Goal: Transaction & Acquisition: Purchase product/service

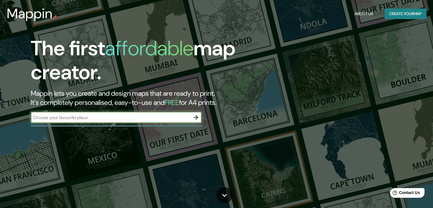
click at [81, 117] on input "text" at bounding box center [111, 117] width 160 height 7
type input "acapulco"
click at [195, 115] on icon "button" at bounding box center [196, 117] width 7 height 7
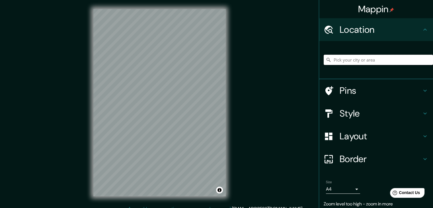
click at [329, 60] on input "Pick your city or area" at bounding box center [378, 60] width 109 height 10
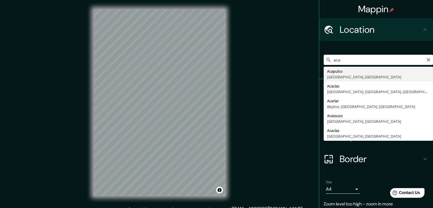
type input "Acapulco, [GEOGRAPHIC_DATA], [GEOGRAPHIC_DATA]"
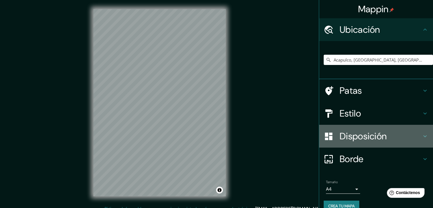
click at [340, 133] on font "Disposición" at bounding box center [363, 136] width 47 height 12
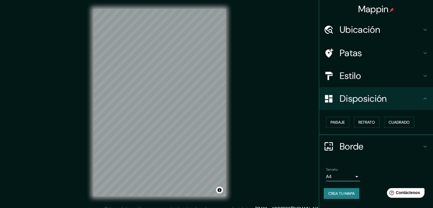
click at [384, 121] on div "Paisaje Retrato Cuadrado" at bounding box center [378, 121] width 109 height 15
click at [390, 122] on font "Cuadrado" at bounding box center [399, 122] width 21 height 5
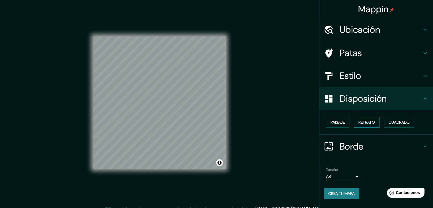
click at [375, 122] on font "Retrato" at bounding box center [367, 122] width 17 height 5
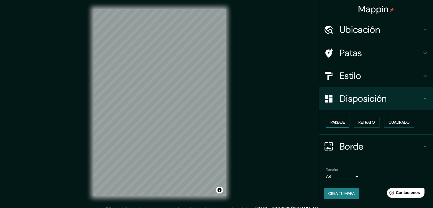
click at [342, 123] on font "Paisaje" at bounding box center [338, 122] width 14 height 5
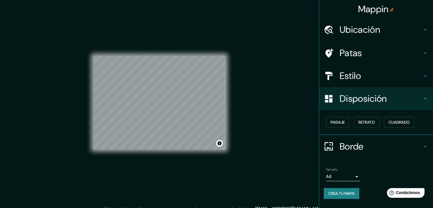
click at [350, 142] on font "Borde" at bounding box center [352, 146] width 24 height 12
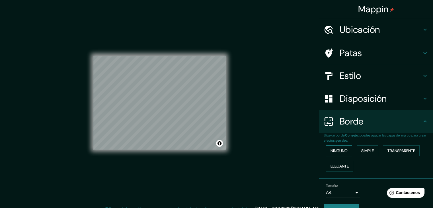
click at [334, 150] on font "Ninguno" at bounding box center [339, 150] width 17 height 5
click at [357, 148] on button "Simple" at bounding box center [368, 150] width 22 height 11
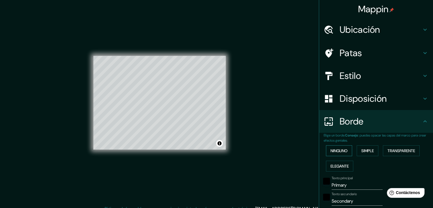
click at [331, 151] on font "Ninguno" at bounding box center [339, 150] width 17 height 5
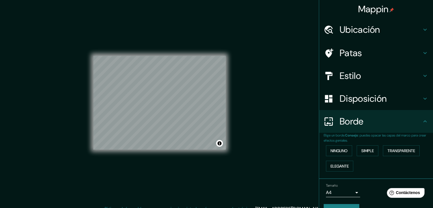
click at [331, 159] on div "Ninguno Simple Transparente Elegante" at bounding box center [378, 158] width 109 height 31
click at [331, 163] on font "Elegante" at bounding box center [340, 165] width 18 height 7
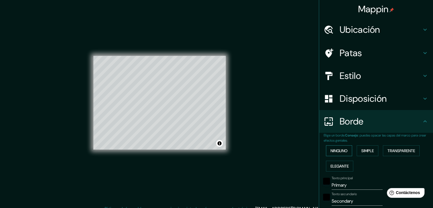
click at [331, 152] on font "Ninguno" at bounding box center [339, 150] width 17 height 5
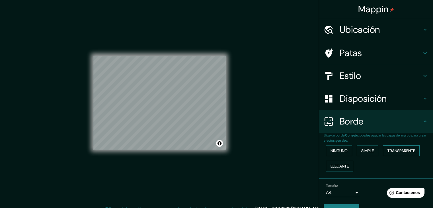
click at [392, 150] on font "Transparente" at bounding box center [402, 150] width 28 height 5
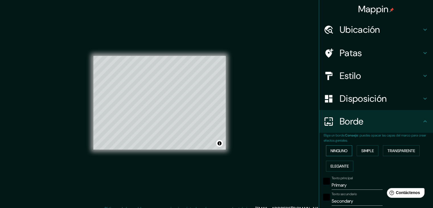
click at [339, 151] on font "Ninguno" at bounding box center [339, 150] width 17 height 5
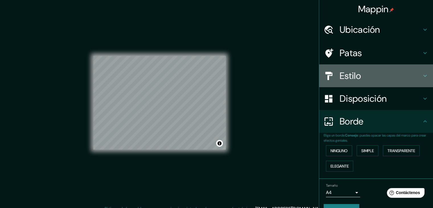
click at [343, 79] on font "Estilo" at bounding box center [350, 76] width 21 height 12
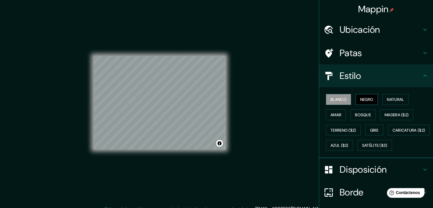
click at [356, 99] on button "Negro" at bounding box center [367, 99] width 23 height 11
click at [406, 103] on button "Natural" at bounding box center [396, 99] width 26 height 11
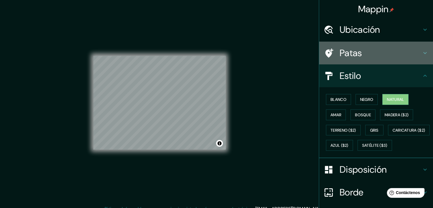
click at [349, 59] on div "Patas" at bounding box center [376, 53] width 114 height 23
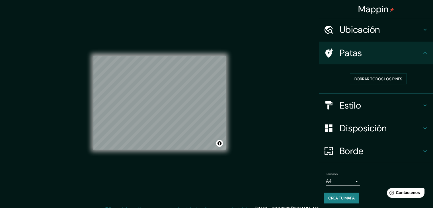
click at [358, 34] on font "Ubicación" at bounding box center [360, 30] width 40 height 12
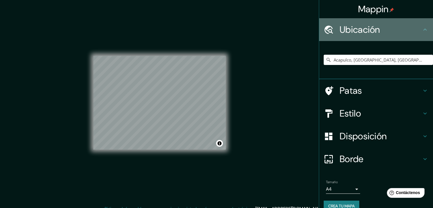
click at [358, 34] on font "Ubicación" at bounding box center [360, 30] width 40 height 12
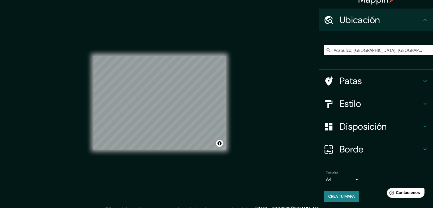
scroll to position [10, 0]
click at [346, 123] on font "Disposición" at bounding box center [363, 126] width 47 height 12
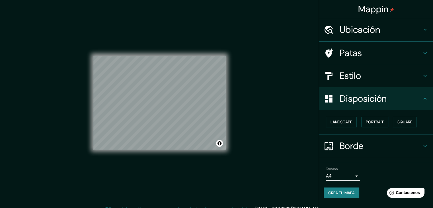
scroll to position [0, 0]
click at [344, 123] on font "Paisaje" at bounding box center [338, 122] width 14 height 5
click at [343, 121] on font "Paisaje" at bounding box center [338, 122] width 14 height 5
click at [357, 121] on button "Retrato" at bounding box center [367, 122] width 26 height 11
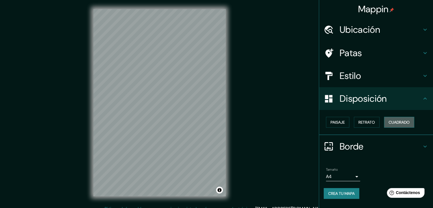
click at [403, 122] on font "Cuadrado" at bounding box center [399, 122] width 21 height 5
